Goal: Find specific page/section: Find specific page/section

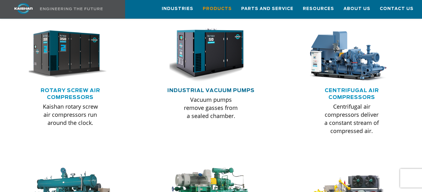
scroll to position [362, 0]
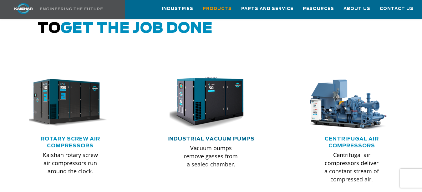
click at [217, 137] on link "Industrial Vacuum Pumps" at bounding box center [210, 139] width 87 height 5
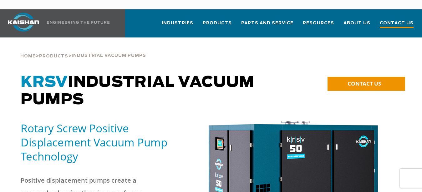
click at [406, 20] on span "Contact Us" at bounding box center [397, 24] width 34 height 8
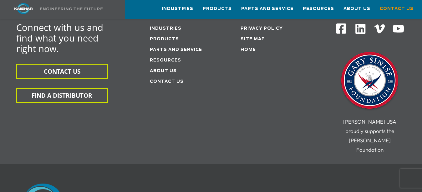
scroll to position [191, 0]
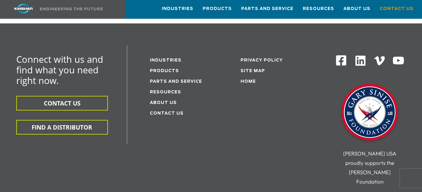
click at [363, 55] on img at bounding box center [360, 61] width 12 height 12
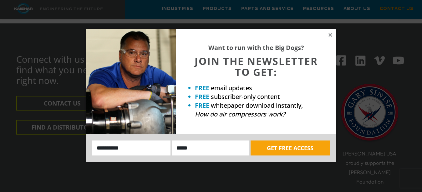
click at [327, 31] on div "Want to run with the Big Dogs? JOIN THE NEWSLETTER TO GET: FREE email updates F…" at bounding box center [256, 81] width 160 height 105
click at [327, 34] on div "Want to run with the Big Dogs? JOIN THE NEWSLETTER TO GET: FREE email updates F…" at bounding box center [256, 81] width 160 height 105
click at [330, 36] on icon at bounding box center [330, 34] width 3 height 3
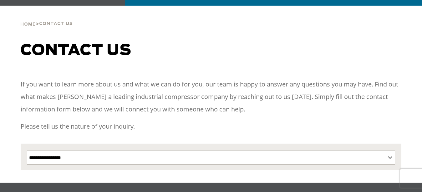
scroll to position [0, 0]
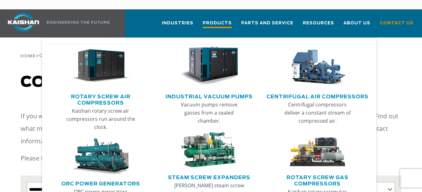
click at [223, 20] on span "Products" at bounding box center [217, 24] width 29 height 8
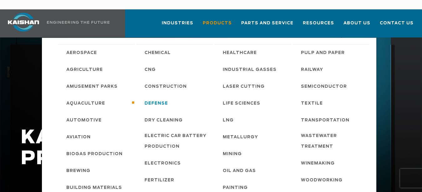
click at [153, 99] on span "Defense" at bounding box center [156, 104] width 23 height 11
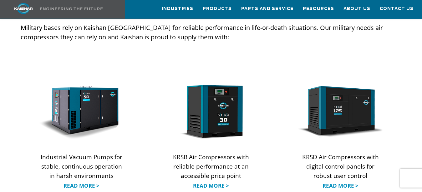
scroll to position [606, 0]
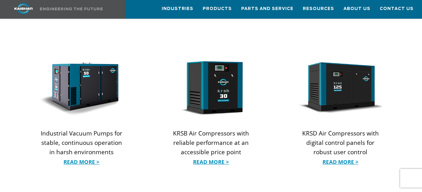
click at [220, 75] on img at bounding box center [211, 88] width 84 height 56
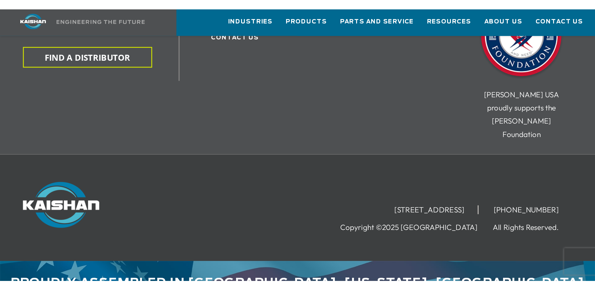
scroll to position [1224, 0]
